Goal: Information Seeking & Learning: Learn about a topic

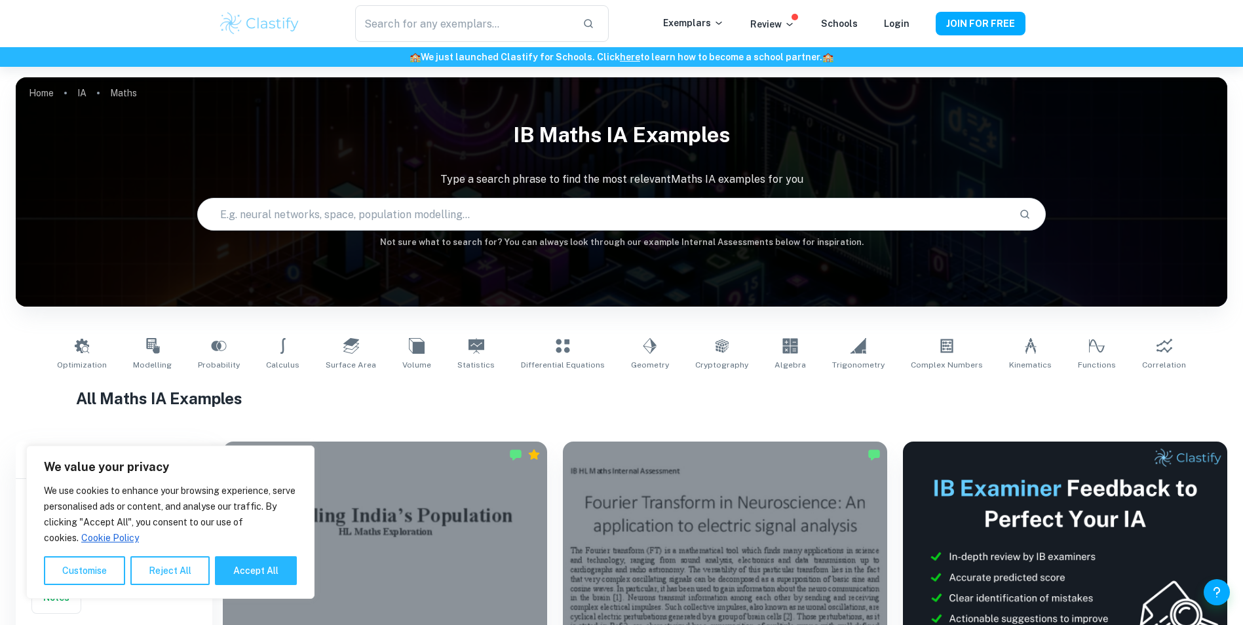
scroll to position [262, 0]
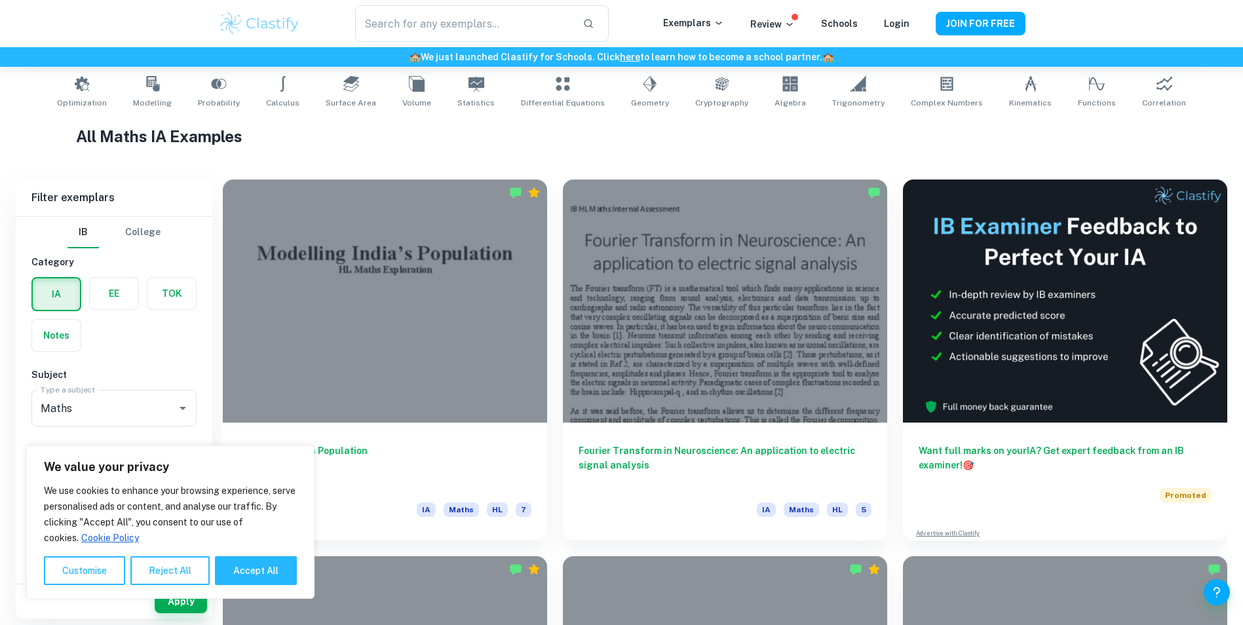
click at [396, 140] on h1 "All Maths IA Examples" at bounding box center [621, 136] width 1090 height 24
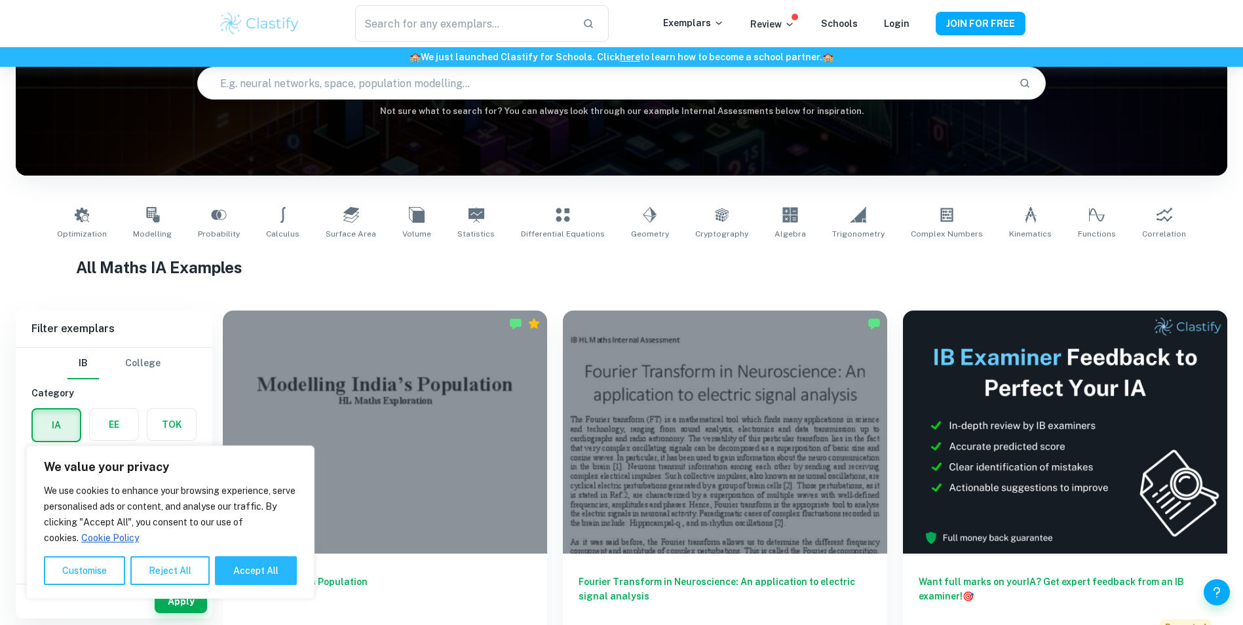
click at [408, 84] on input "text" at bounding box center [603, 83] width 810 height 37
type input "gertsner waves"
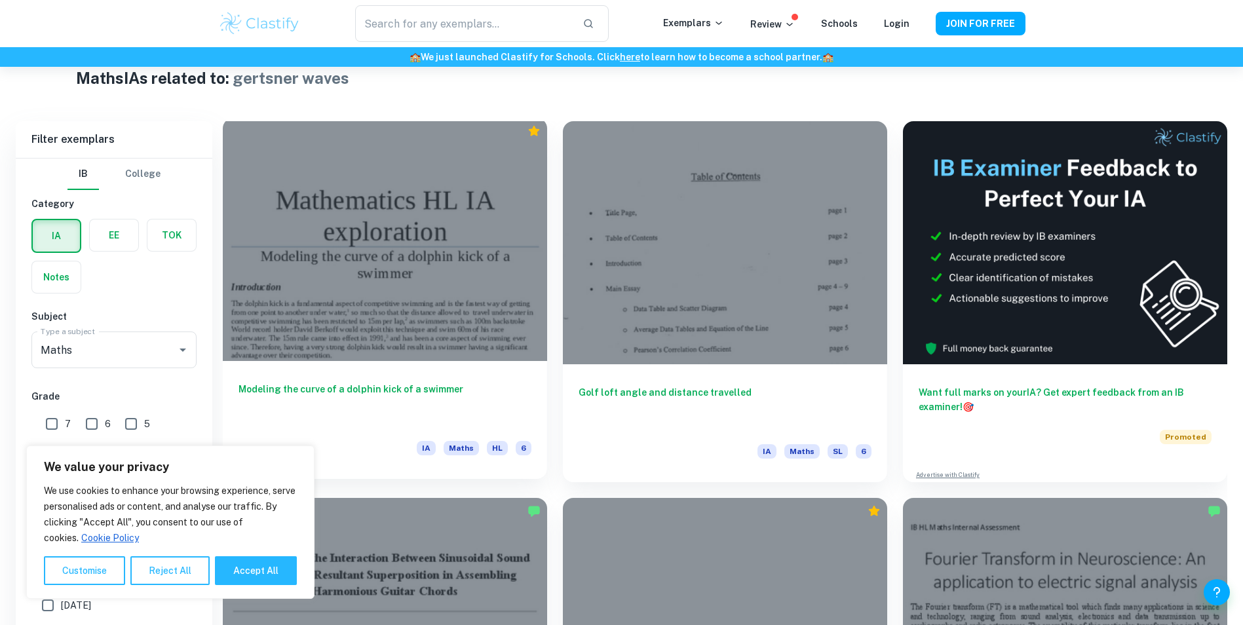
scroll to position [393, 0]
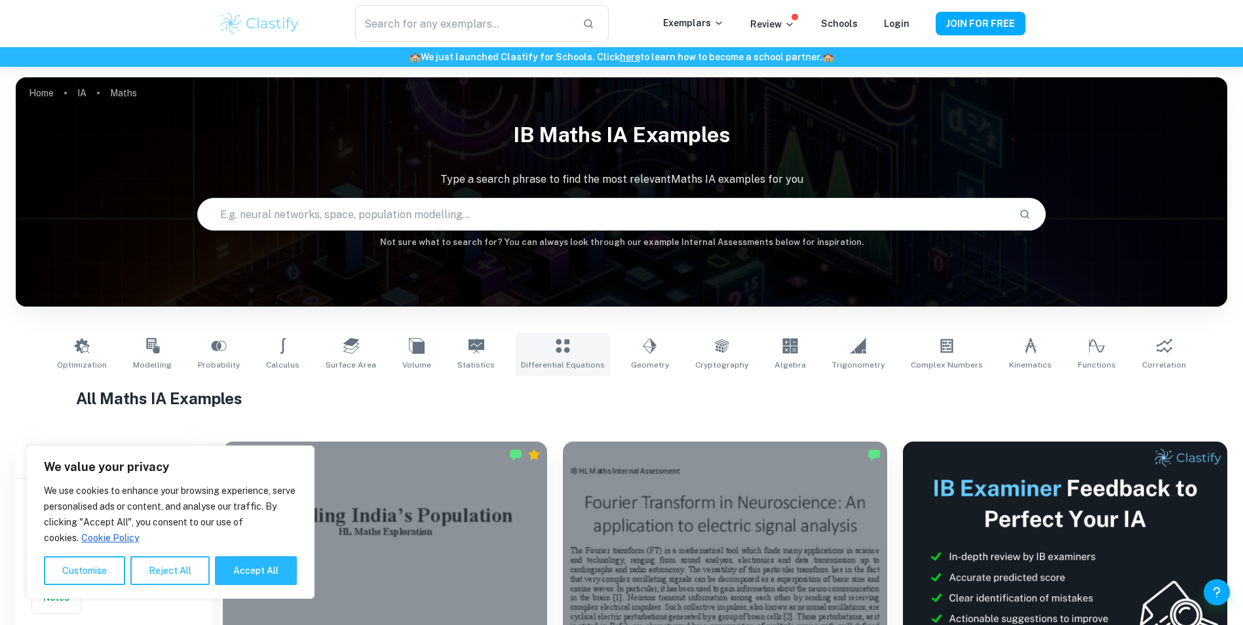
scroll to position [131, 0]
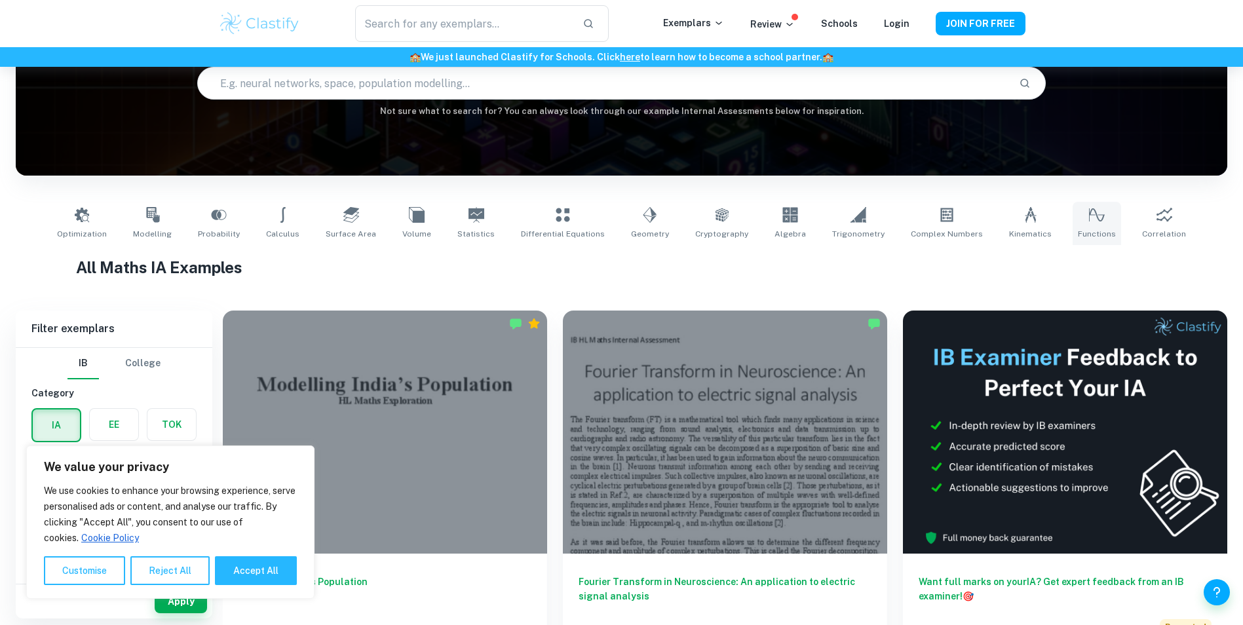
click at [1078, 231] on span "Functions" at bounding box center [1097, 234] width 38 height 12
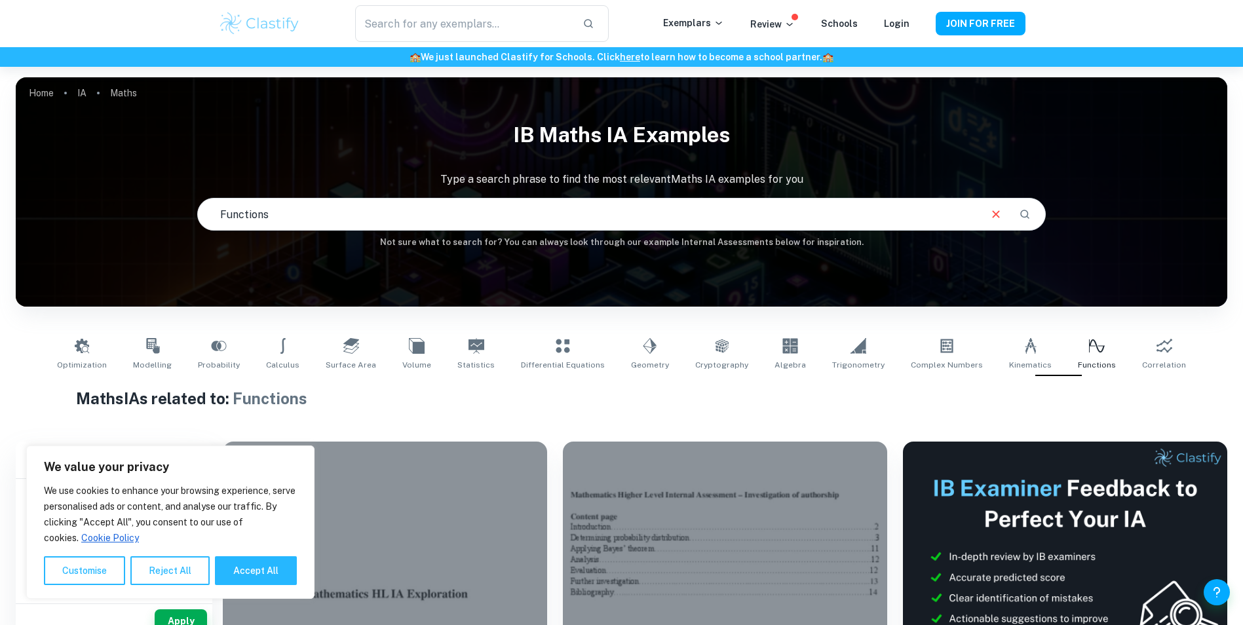
click at [259, 218] on input "text" at bounding box center [588, 214] width 780 height 37
drag, startPoint x: 301, startPoint y: 214, endPoint x: 139, endPoint y: 222, distance: 162.0
click at [146, 222] on div "IB Maths IA examples Type a search phrase to find the most relevant Maths IA ex…" at bounding box center [621, 181] width 1211 height 135
type input "g"
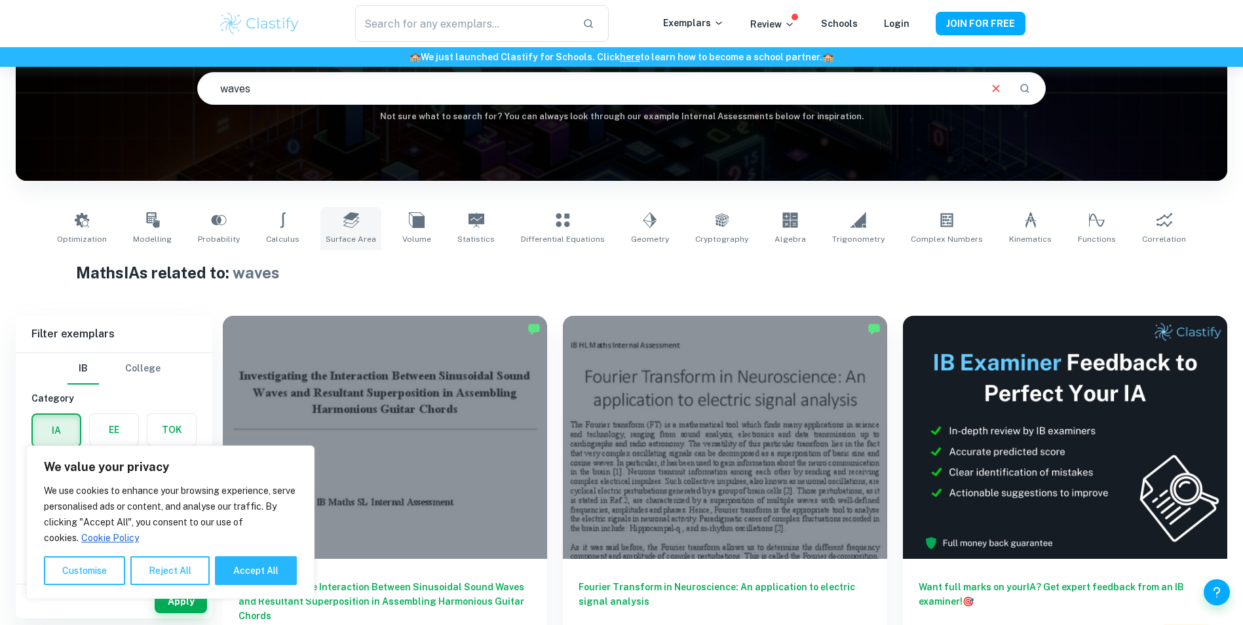
scroll to position [67, 0]
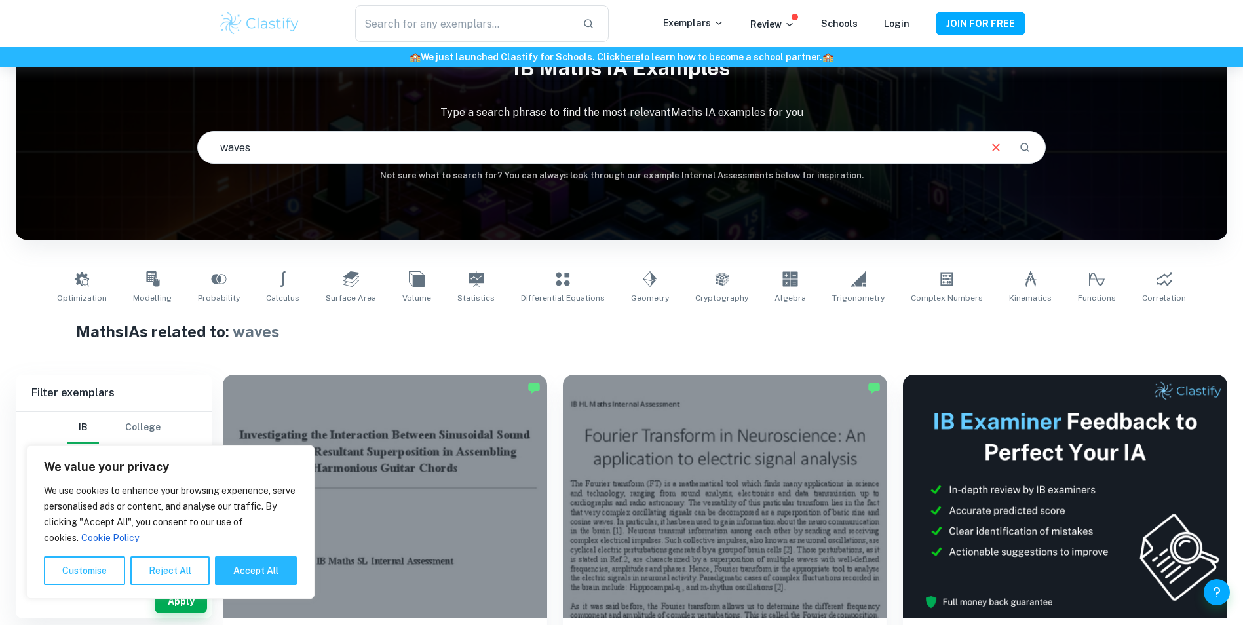
drag, startPoint x: 364, startPoint y: 159, endPoint x: 207, endPoint y: 134, distance: 159.1
click at [207, 134] on input "waves" at bounding box center [588, 147] width 780 height 37
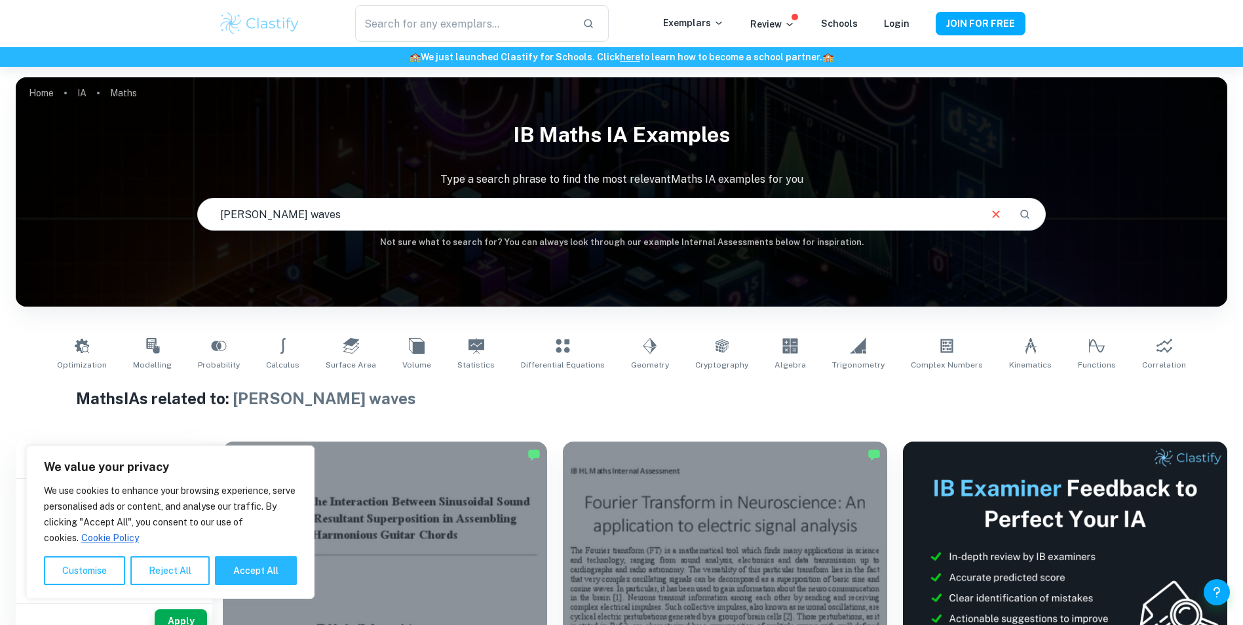
click at [318, 213] on input "[PERSON_NAME] waves" at bounding box center [588, 214] width 780 height 37
type input "[PERSON_NAME] waves"
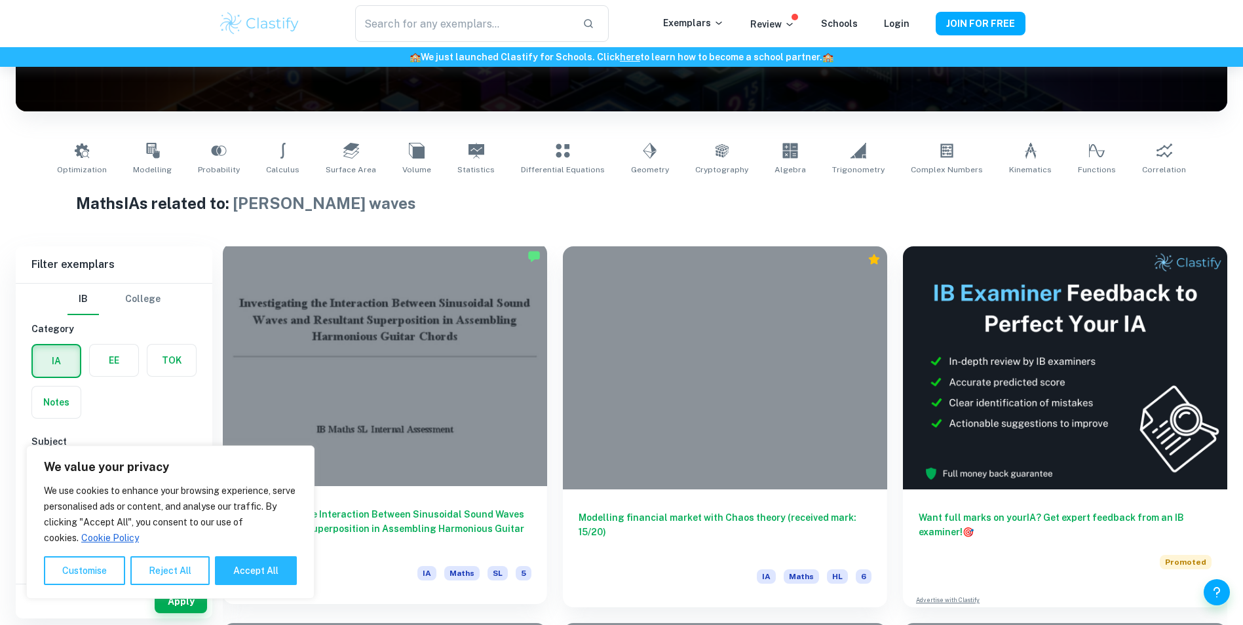
scroll to position [263, 0]
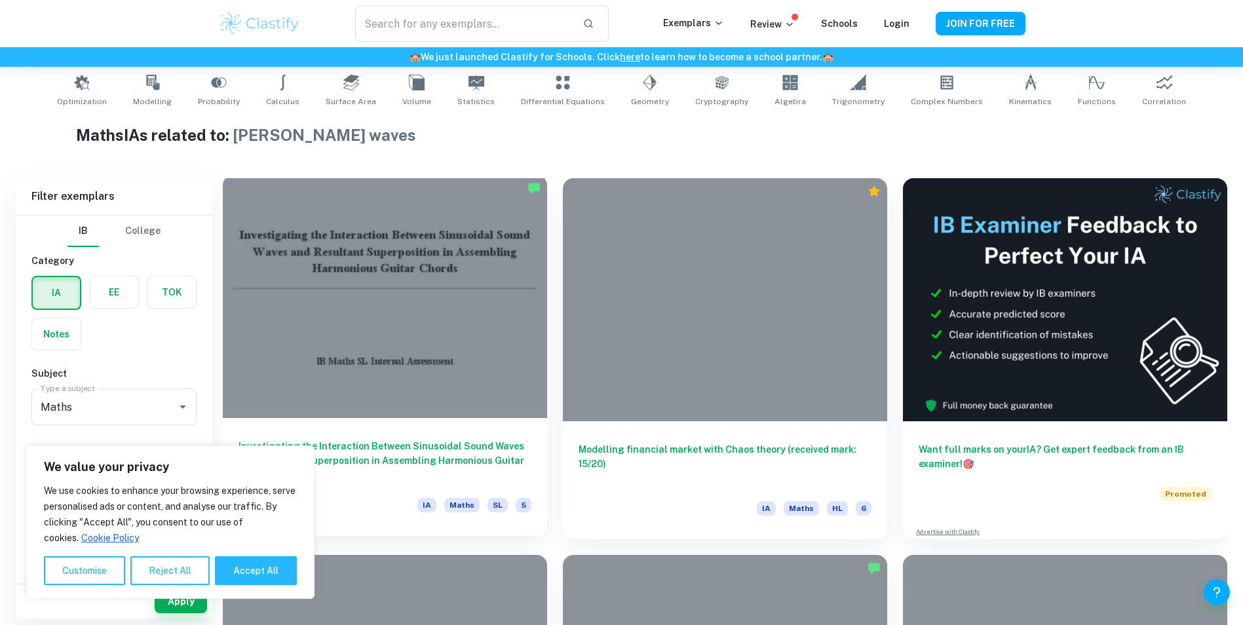
click at [418, 297] on div at bounding box center [385, 296] width 324 height 243
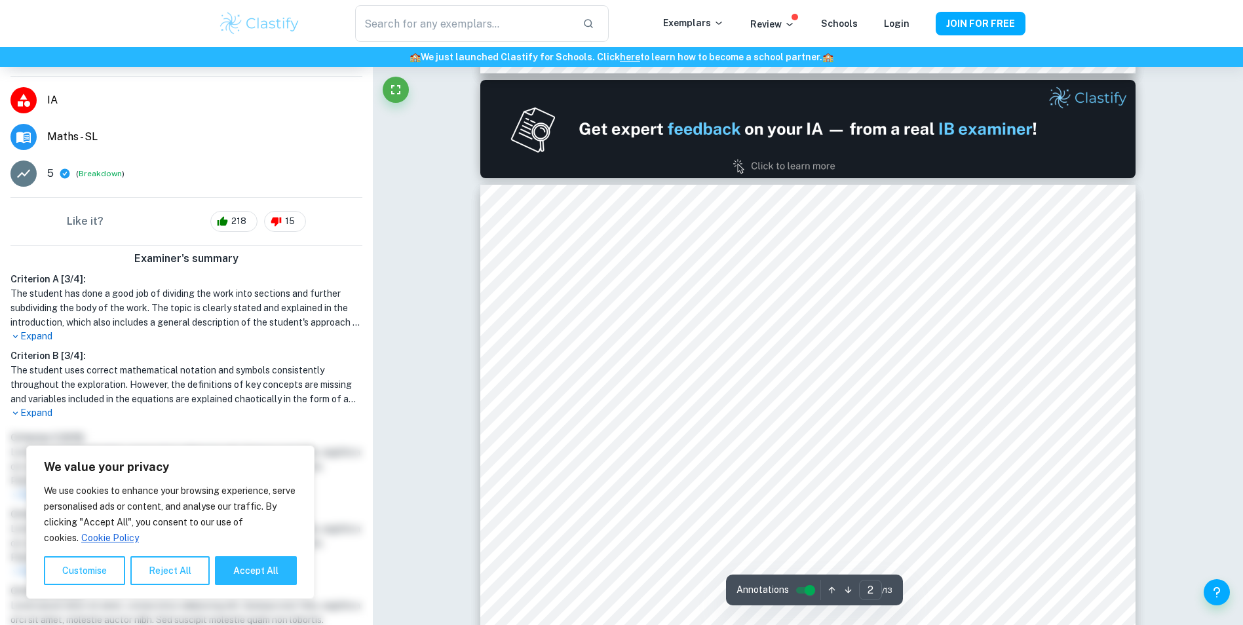
scroll to position [984, 0]
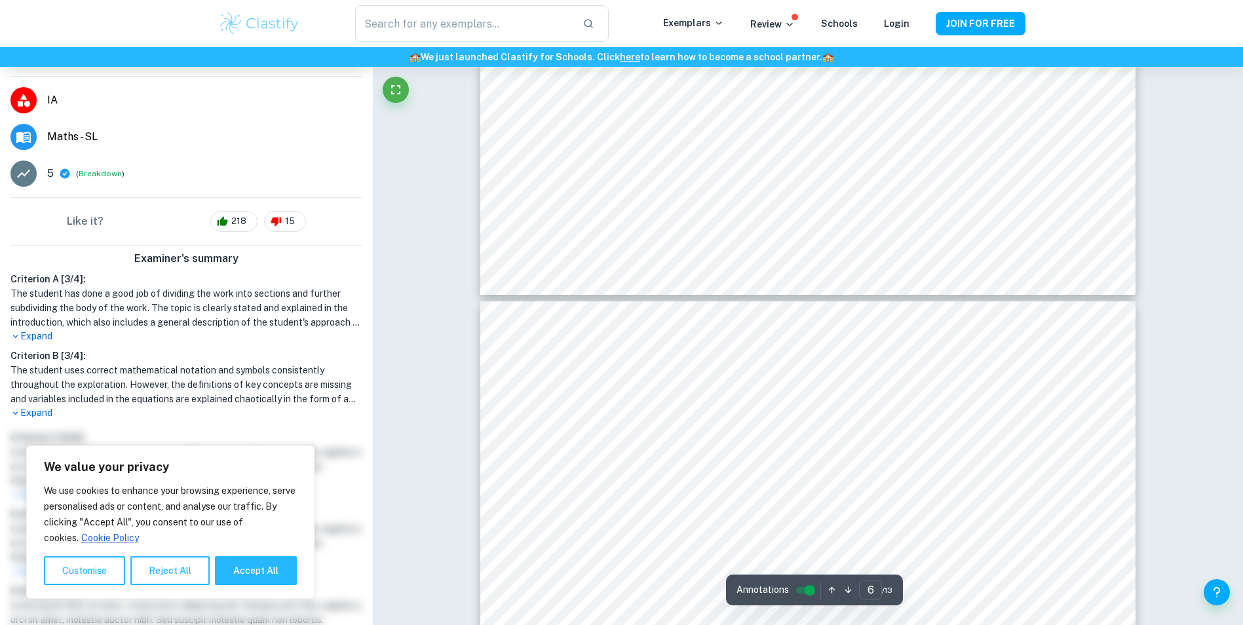
type input "7"
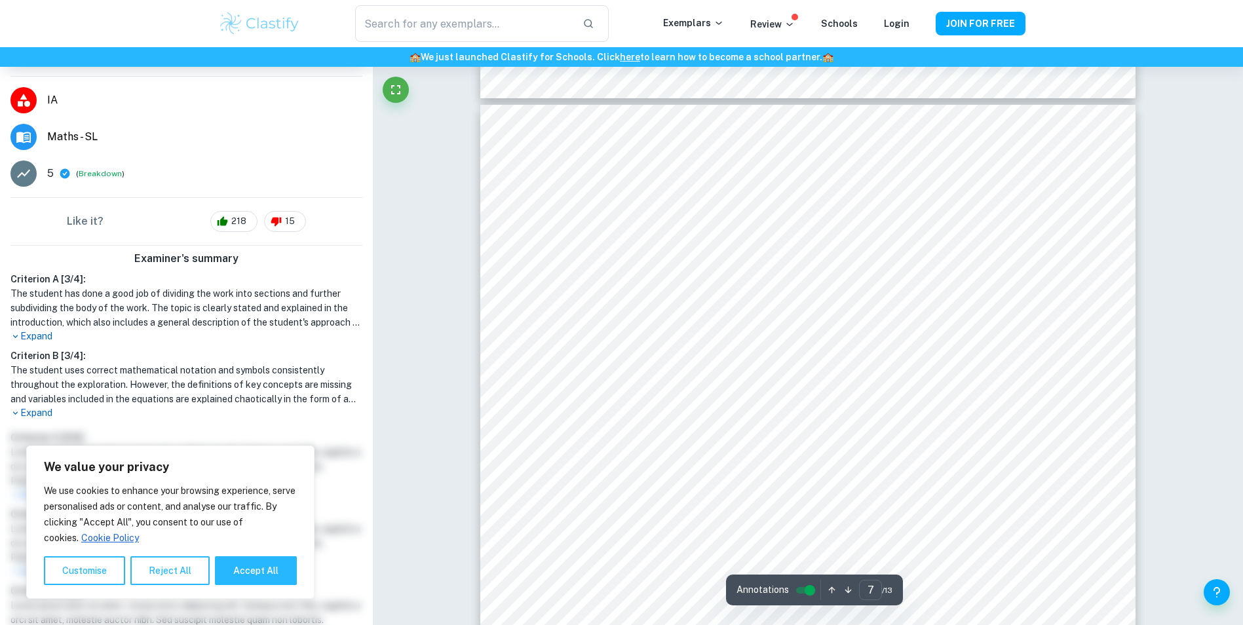
scroll to position [5766, 0]
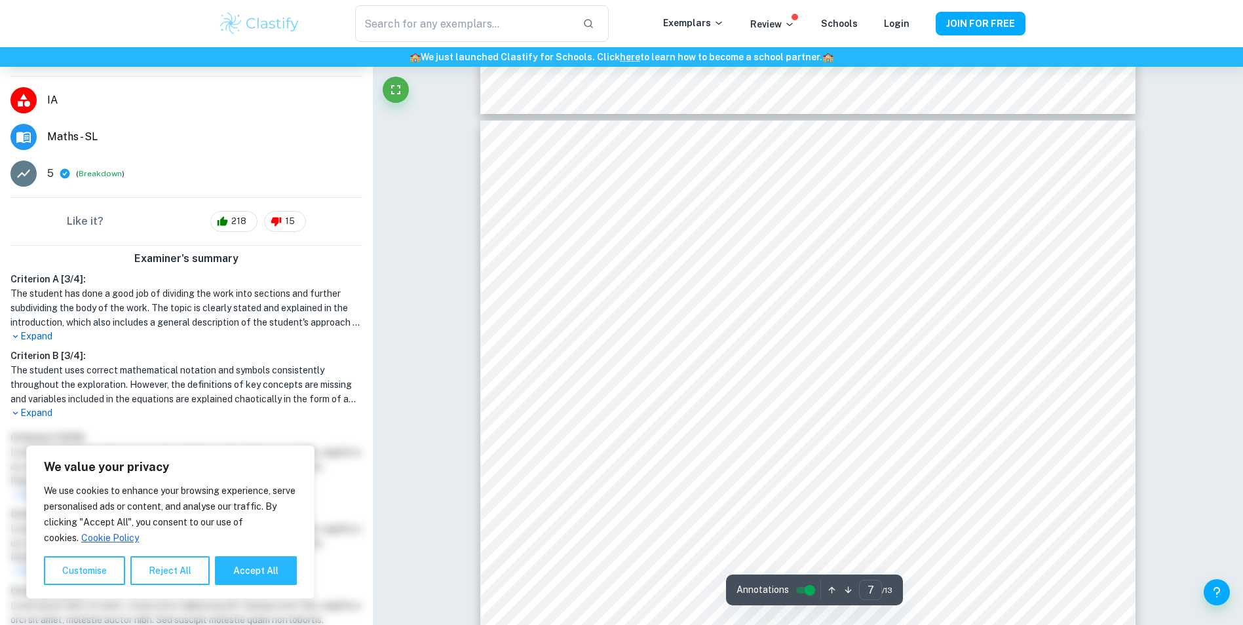
click at [51, 137] on span "Maths - SL" at bounding box center [204, 137] width 315 height 16
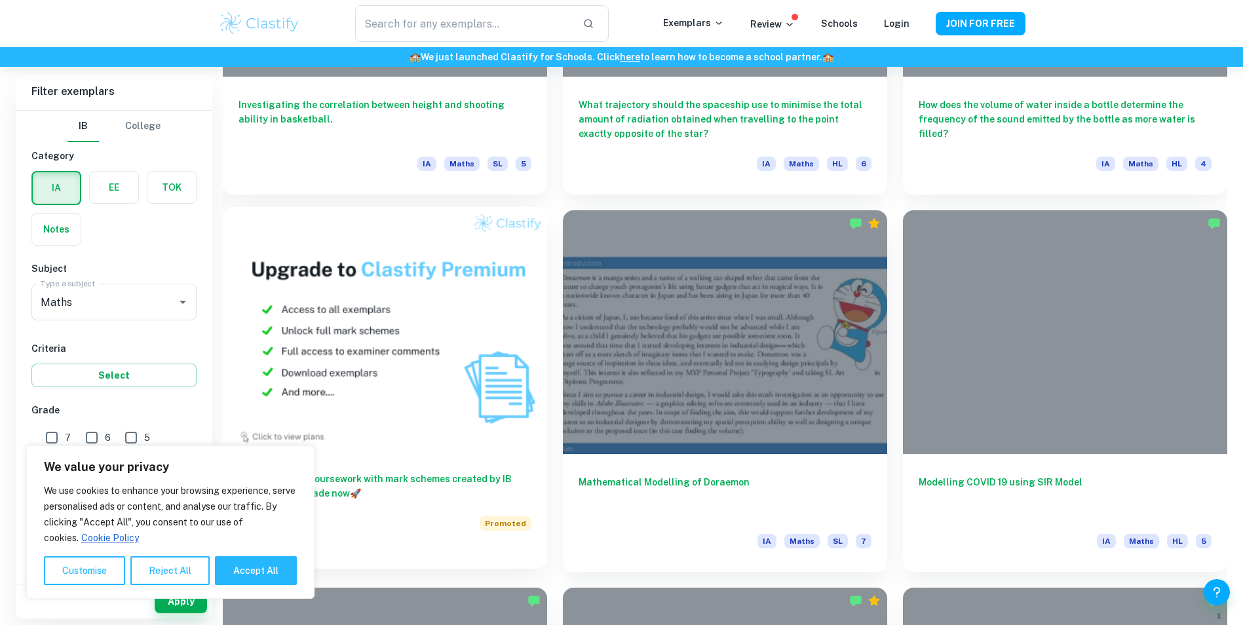
scroll to position [983, 0]
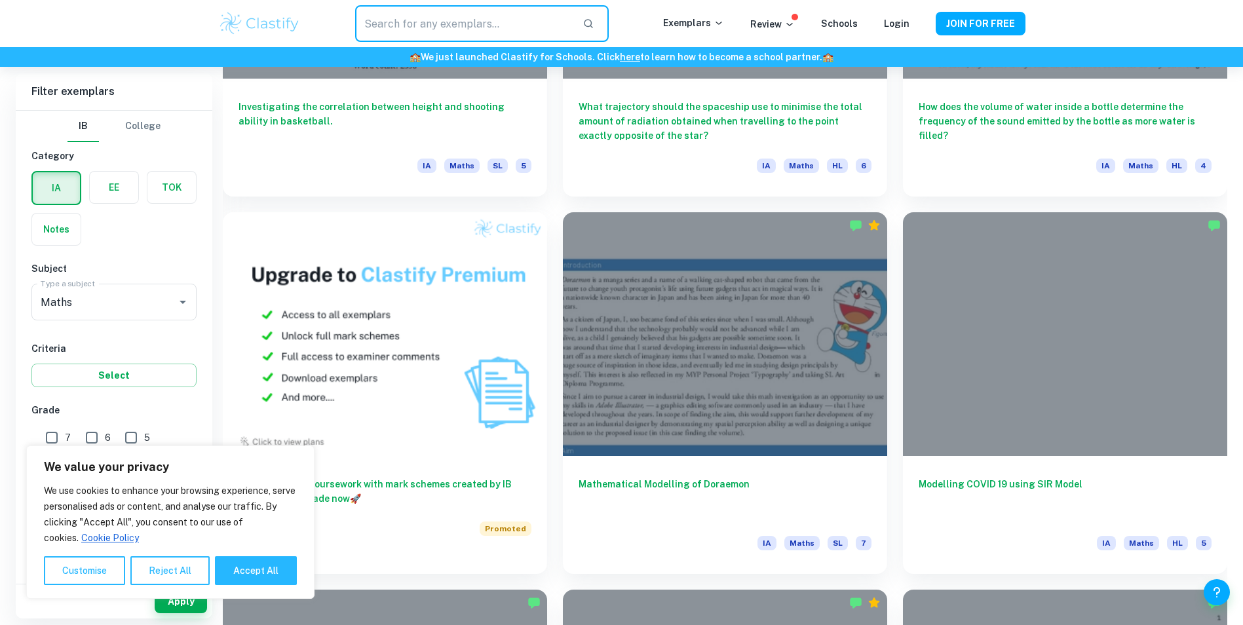
click at [431, 27] on input "text" at bounding box center [463, 23] width 216 height 37
type input "sin cos tan"
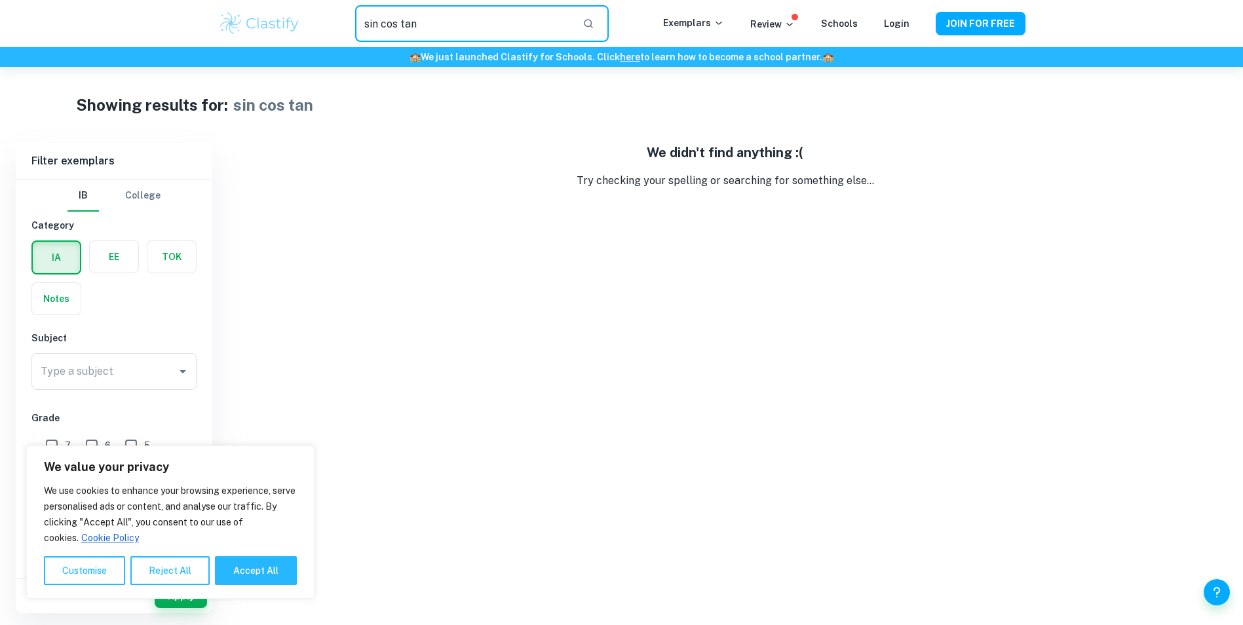
drag, startPoint x: 424, startPoint y: 27, endPoint x: 348, endPoint y: 22, distance: 75.5
click at [349, 22] on div "sin cos tan ​" at bounding box center [482, 23] width 362 height 37
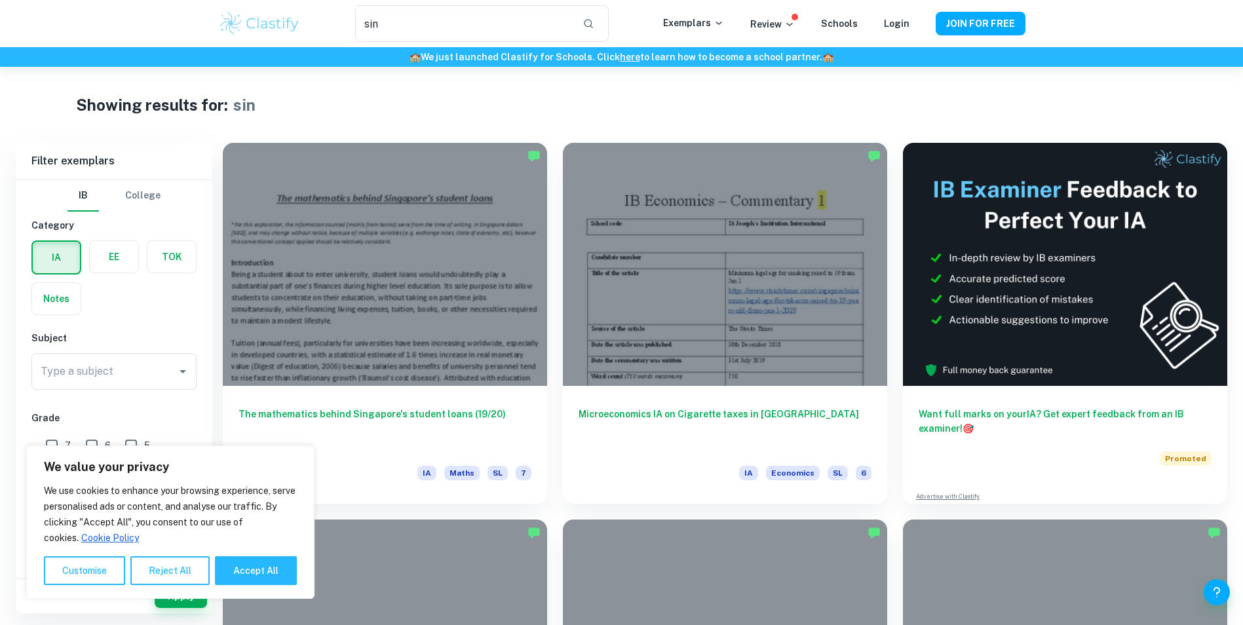
drag, startPoint x: 402, startPoint y: 24, endPoint x: 346, endPoint y: 23, distance: 55.7
click at [346, 23] on div "sin ​" at bounding box center [482, 23] width 362 height 37
type input "sine cosine tangent"
